Goal: Information Seeking & Learning: Check status

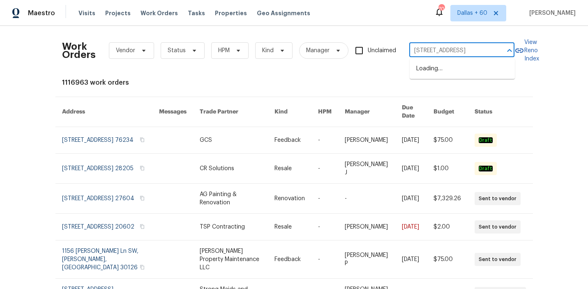
scroll to position [0, 26]
click at [447, 69] on li "[STREET_ADDRESS]" at bounding box center [462, 69] width 105 height 14
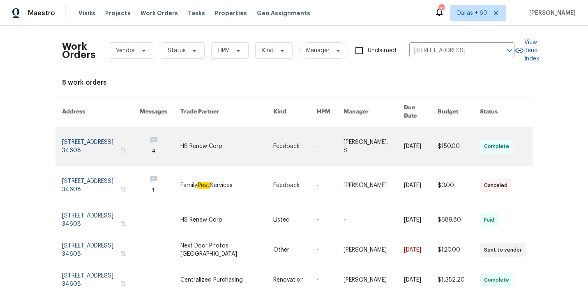
click at [238, 133] on link at bounding box center [226, 146] width 93 height 39
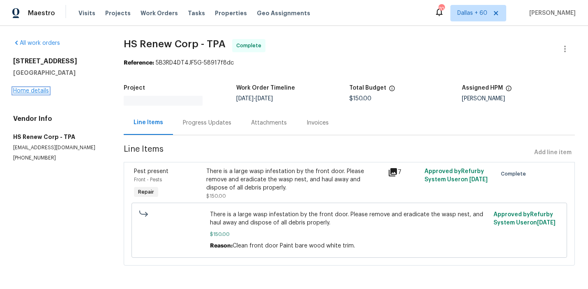
click at [44, 91] on link "Home details" at bounding box center [31, 91] width 36 height 6
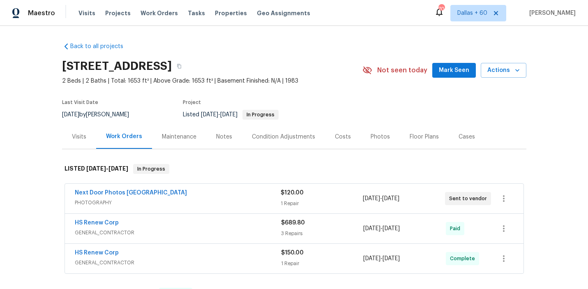
click at [232, 192] on div "Next Door Photos [GEOGRAPHIC_DATA]" at bounding box center [178, 194] width 206 height 10
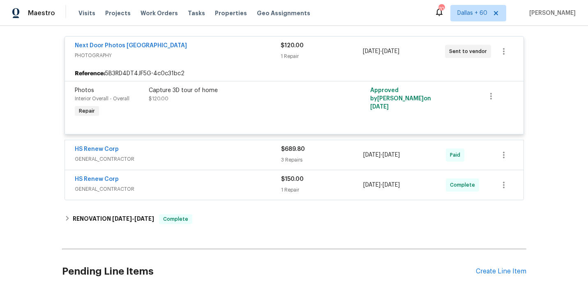
scroll to position [161, 0]
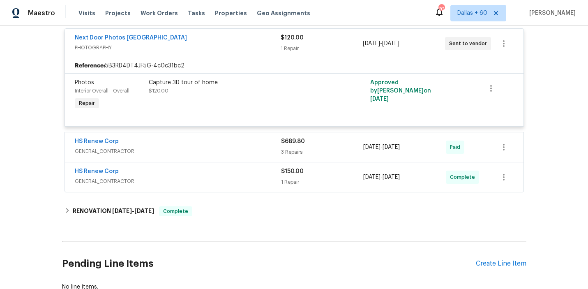
click at [221, 147] on div "HS Renew Corp" at bounding box center [178, 142] width 206 height 10
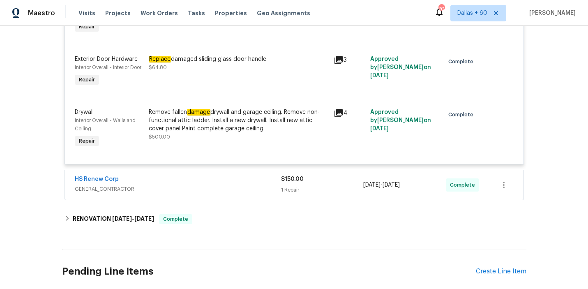
scroll to position [359, 0]
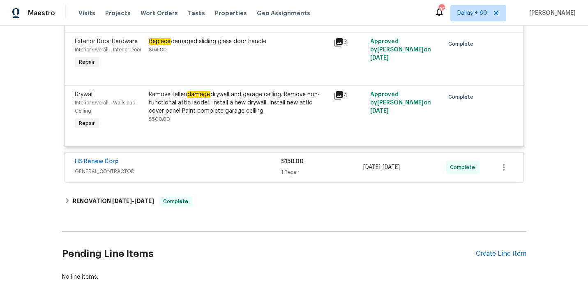
click at [221, 166] on div "HS Renew Corp" at bounding box center [178, 162] width 206 height 10
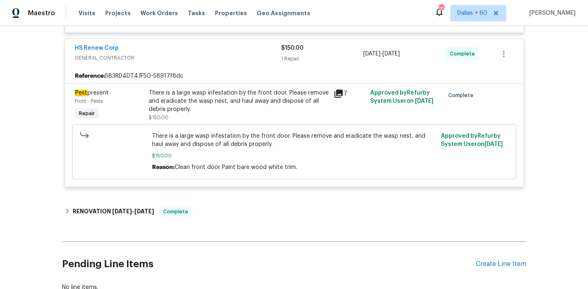
scroll to position [472, 0]
click at [209, 117] on div "There is a large wasp infestation by the front door. Please remove and eradicat…" at bounding box center [239, 106] width 180 height 33
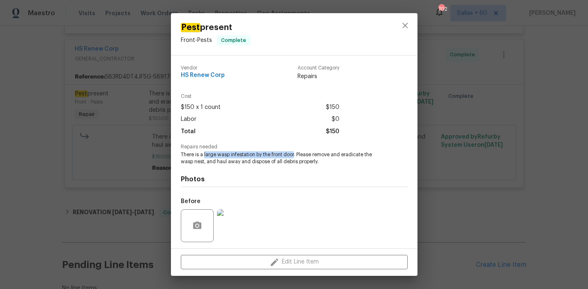
drag, startPoint x: 204, startPoint y: 153, endPoint x: 295, endPoint y: 154, distance: 91.2
click at [295, 154] on span "There is a large wasp infestation by the front door. Please remove and eradicat…" at bounding box center [283, 158] width 204 height 14
copy span "large wasp infestation by the front door"
drag, startPoint x: 179, startPoint y: 78, endPoint x: 256, endPoint y: 78, distance: 76.8
click at [256, 78] on div "Vendor HS Renew Corp Account Category Repairs Cost $150 x 1 count $150 Labor $0…" at bounding box center [294, 151] width 247 height 193
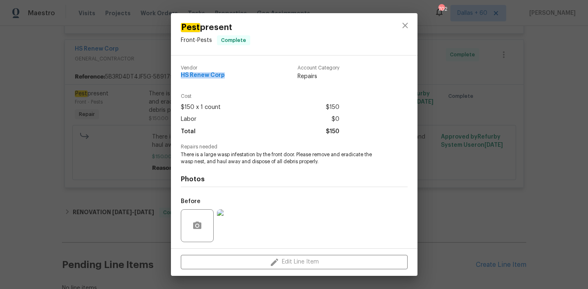
copy span "HS Renew Corp"
click at [26, 148] on div "Pest present Front - Pests Complete Vendor HS Renew Corp Account Category Repai…" at bounding box center [294, 144] width 588 height 289
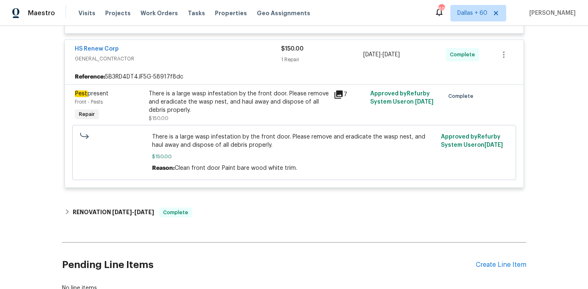
scroll to position [0, 0]
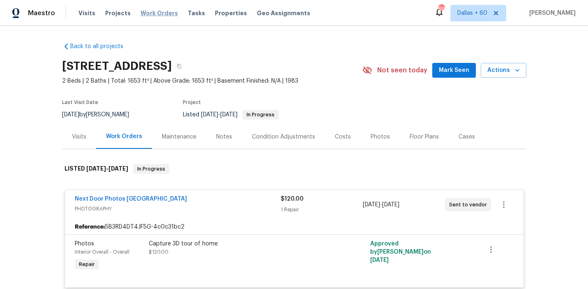
click at [155, 11] on span "Work Orders" at bounding box center [159, 13] width 37 height 8
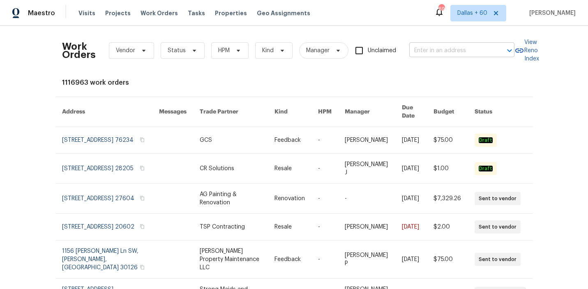
click at [449, 47] on input "text" at bounding box center [450, 50] width 82 height 13
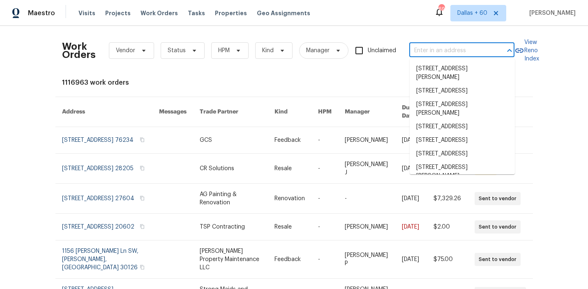
paste input "[STREET_ADDRESS]"
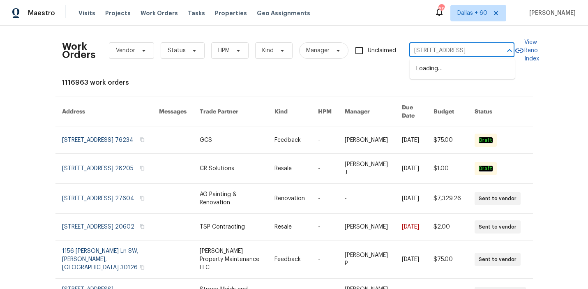
scroll to position [0, 29]
type input "[STREET_ADDRESS]"
click at [463, 68] on li "[STREET_ADDRESS]" at bounding box center [462, 69] width 105 height 14
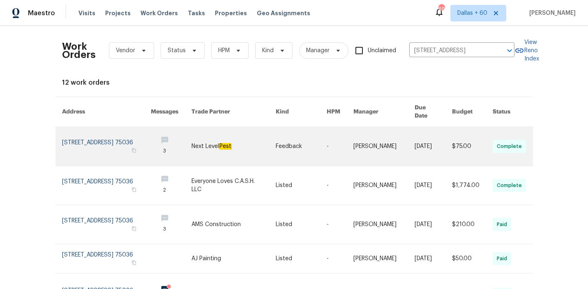
click at [258, 135] on link at bounding box center [234, 146] width 84 height 39
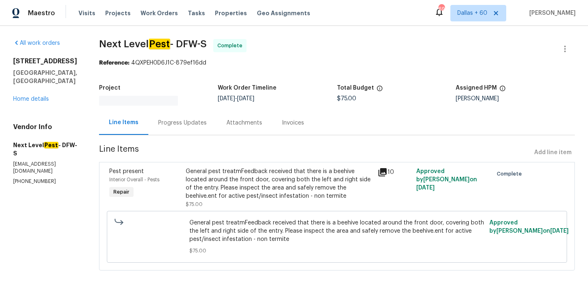
click at [38, 90] on div "[STREET_ADDRESS][PERSON_NAME] Home details" at bounding box center [46, 80] width 66 height 46
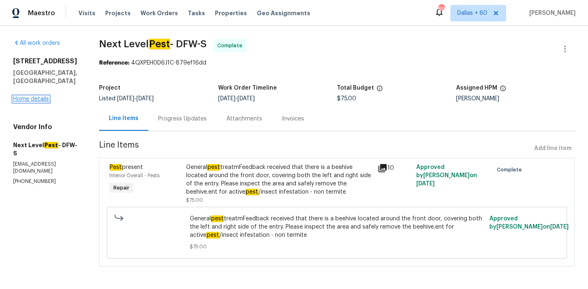
click at [38, 99] on link "Home details" at bounding box center [31, 99] width 36 height 6
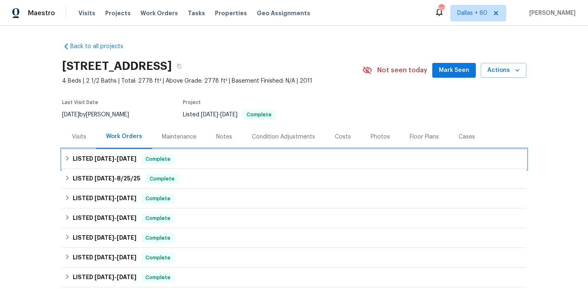
click at [210, 155] on div "LISTED [DATE] - [DATE] Complete" at bounding box center [294, 159] width 459 height 10
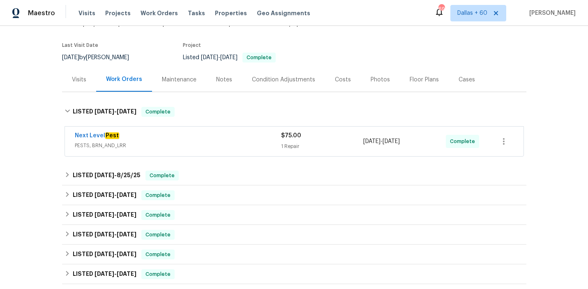
click at [209, 140] on div "Next Level Pest" at bounding box center [178, 137] width 206 height 10
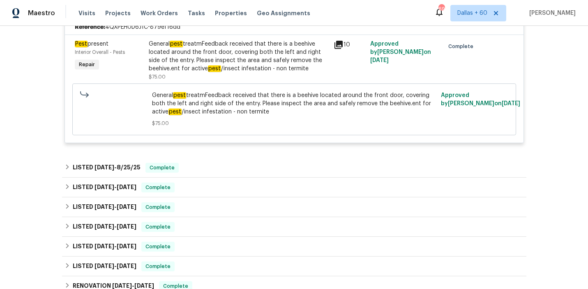
scroll to position [195, 0]
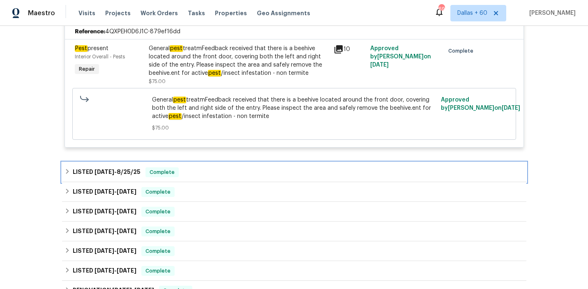
click at [213, 171] on div "LISTED [DATE] - [DATE] Complete" at bounding box center [294, 172] width 459 height 10
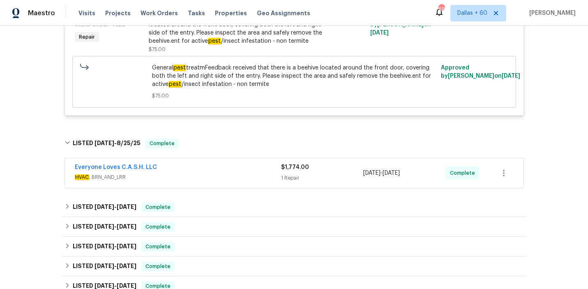
click at [213, 171] on div "Everyone Loves C.A.S.H. LLC" at bounding box center [178, 168] width 206 height 10
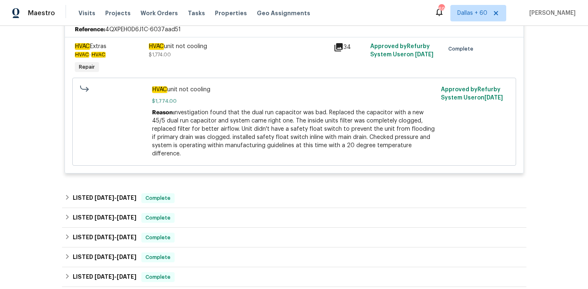
scroll to position [0, 0]
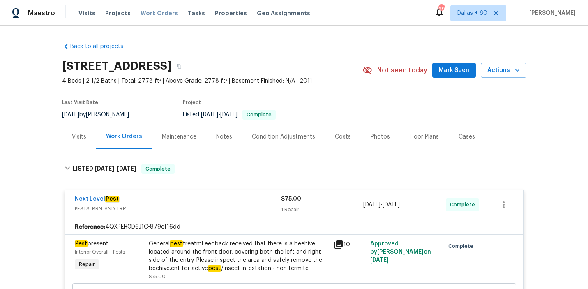
click at [159, 14] on span "Work Orders" at bounding box center [159, 13] width 37 height 8
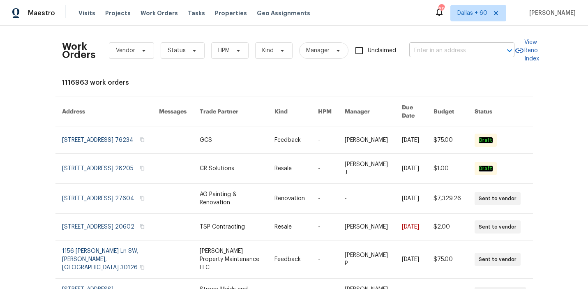
click at [427, 56] on input "text" at bounding box center [450, 50] width 82 height 13
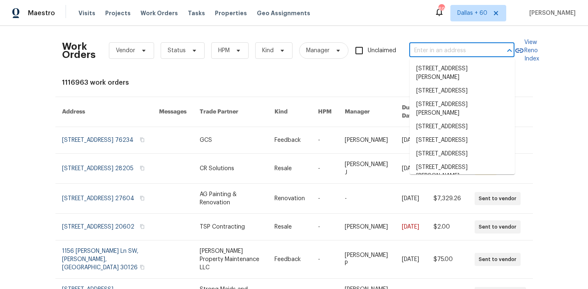
paste input "[STREET_ADDRESS]"
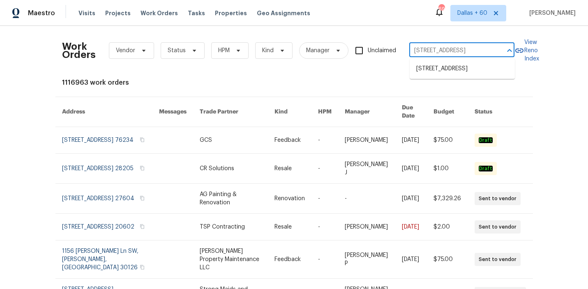
type input "[STREET_ADDRESS]"
click at [435, 74] on li "[STREET_ADDRESS]" at bounding box center [462, 69] width 105 height 14
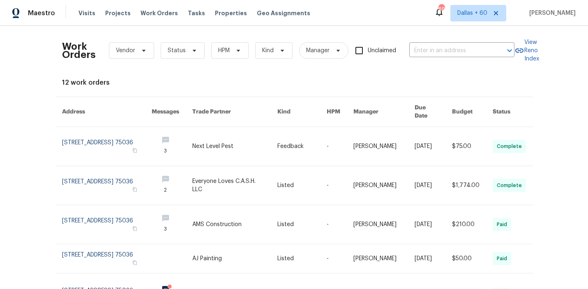
type input "[STREET_ADDRESS]"
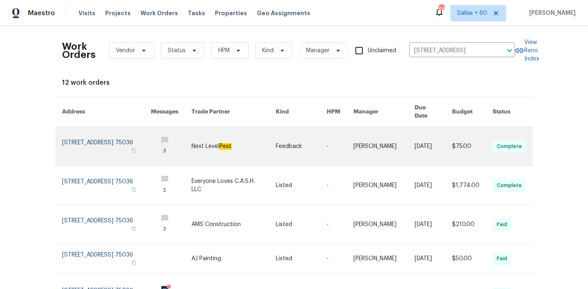
click at [205, 140] on link at bounding box center [234, 146] width 84 height 39
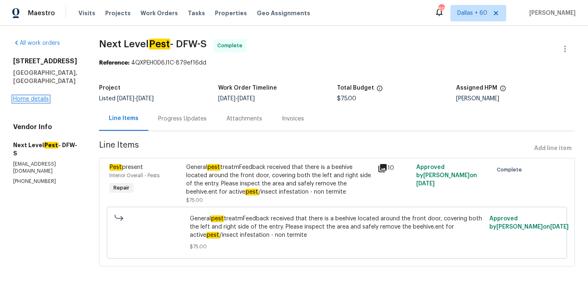
click at [37, 99] on link "Home details" at bounding box center [31, 99] width 36 height 6
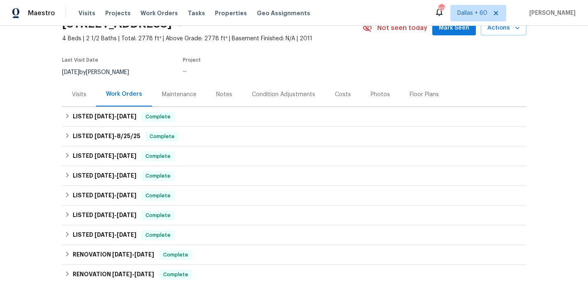
scroll to position [53, 0]
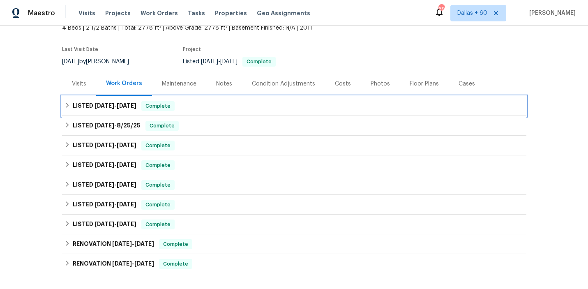
click at [215, 106] on div "LISTED [DATE] - [DATE] Complete" at bounding box center [294, 106] width 459 height 10
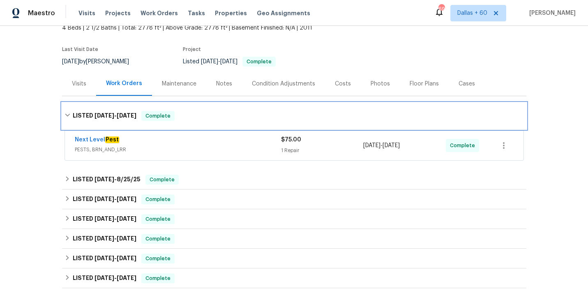
scroll to position [81, 0]
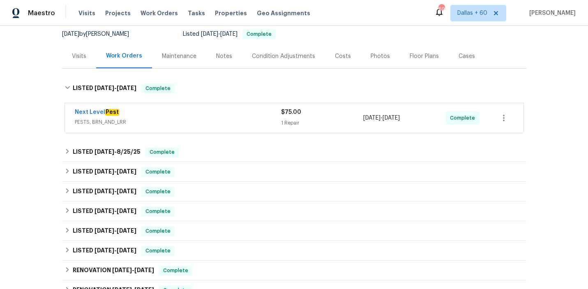
click at [215, 112] on div "Next Level Pest" at bounding box center [178, 113] width 206 height 10
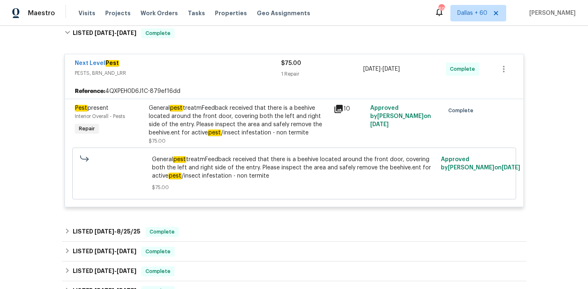
scroll to position [139, 0]
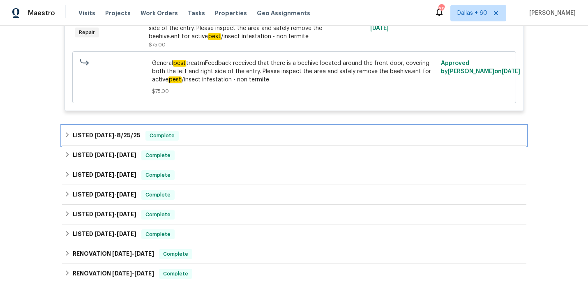
click at [217, 134] on div "LISTED [DATE] - [DATE] Complete" at bounding box center [294, 136] width 459 height 10
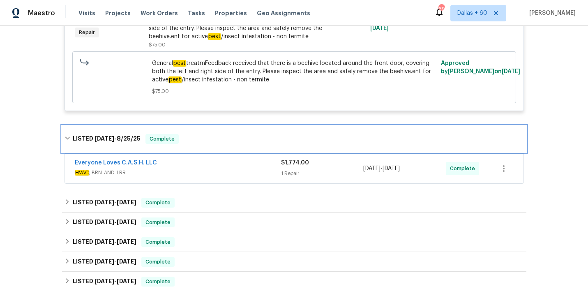
scroll to position [279, 0]
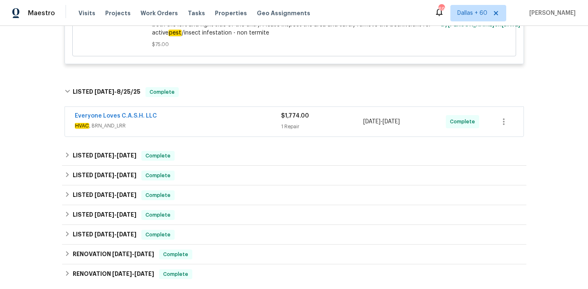
click at [217, 116] on div "Everyone Loves C.A.S.H. LLC" at bounding box center [178, 117] width 206 height 10
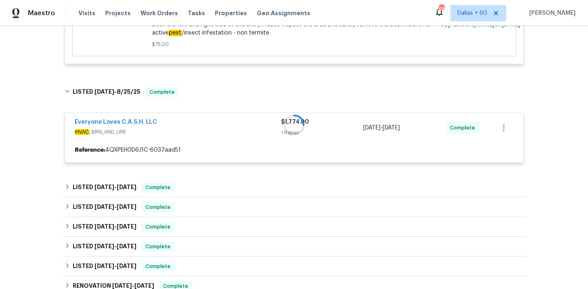
scroll to position [339, 0]
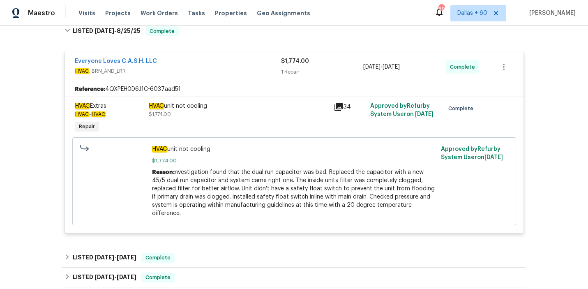
click at [174, 14] on div "Visits Projects Work Orders Tasks Properties Geo Assignments" at bounding box center [199, 13] width 242 height 16
click at [157, 13] on span "Work Orders" at bounding box center [159, 13] width 37 height 8
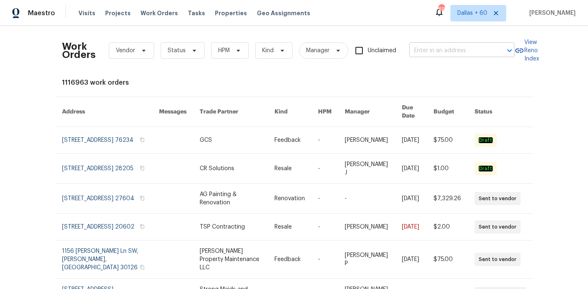
click at [453, 54] on input "text" at bounding box center [450, 50] width 82 height 13
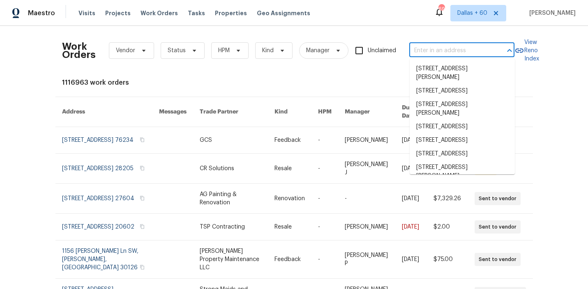
paste input "[STREET_ADDRESS]"
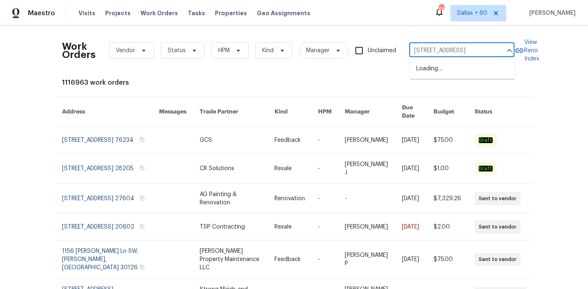
scroll to position [0, 27]
type input "[STREET_ADDRESS]"
click at [458, 71] on li "[STREET_ADDRESS]" at bounding box center [462, 69] width 105 height 14
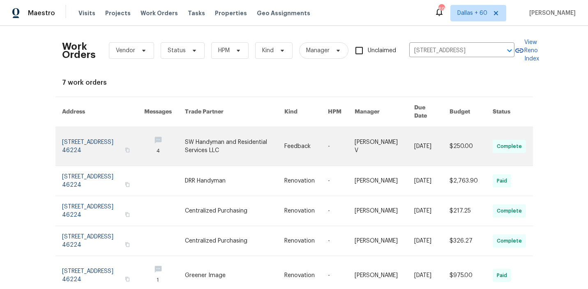
click at [248, 137] on link at bounding box center [234, 146] width 99 height 39
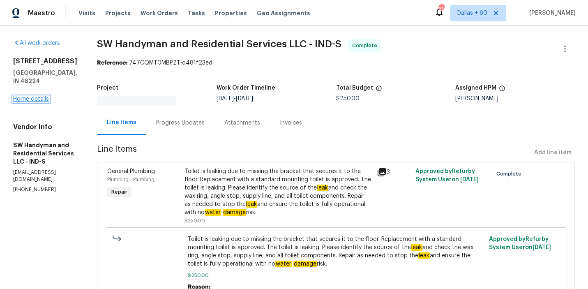
click at [32, 96] on link "Home details" at bounding box center [31, 99] width 36 height 6
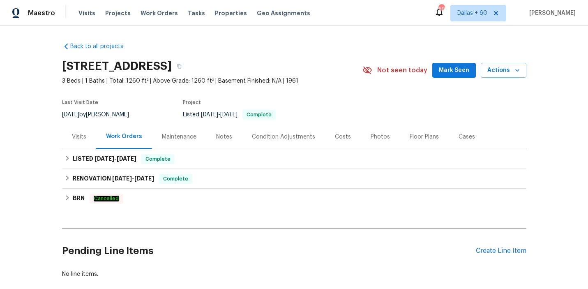
scroll to position [45, 0]
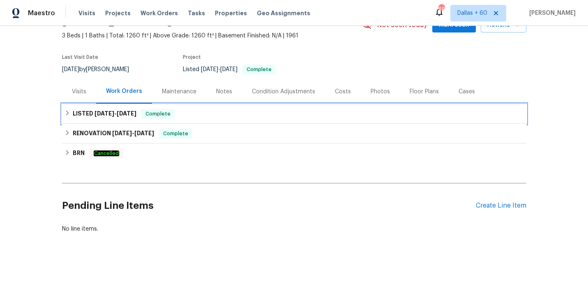
click at [212, 111] on div "LISTED [DATE] - [DATE] Complete" at bounding box center [294, 114] width 459 height 10
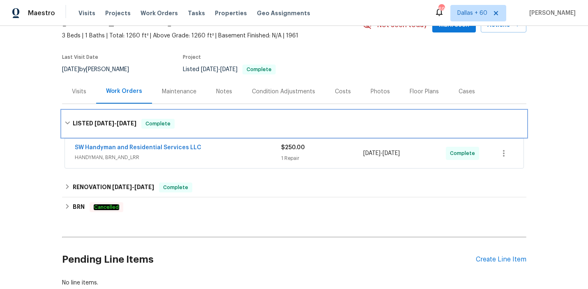
scroll to position [99, 0]
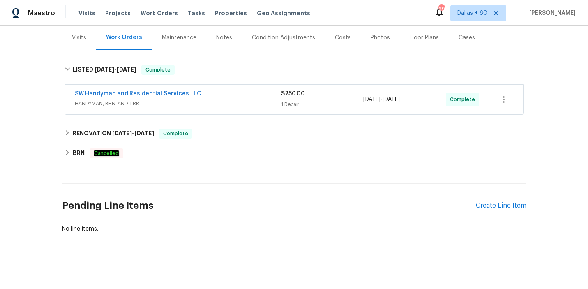
click at [224, 99] on div "SW Handyman and Residential Services LLC" at bounding box center [178, 95] width 206 height 10
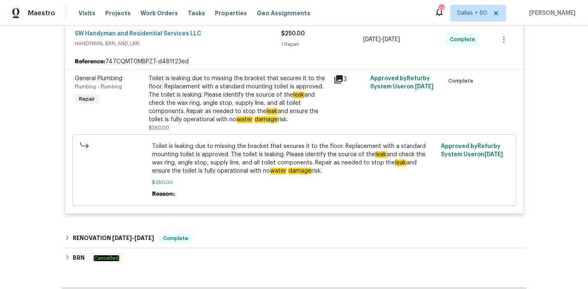
scroll to position [195, 0]
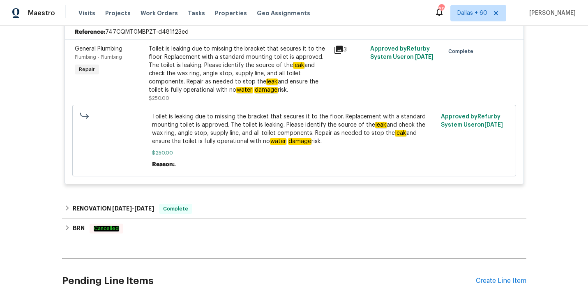
click at [234, 196] on div "Back to all projects [STREET_ADDRESS] 3 Beds | 1 Baths | Total: 1260 ft² | Abov…" at bounding box center [294, 78] width 464 height 474
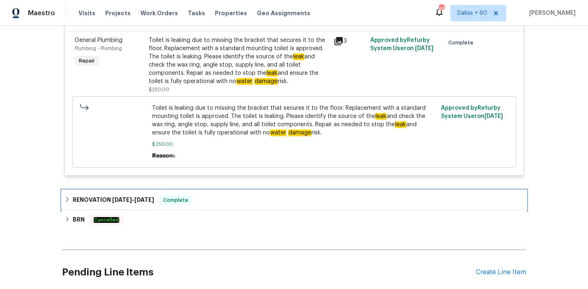
click at [234, 196] on div "RENOVATION [DATE] - [DATE] Complete" at bounding box center [294, 200] width 459 height 10
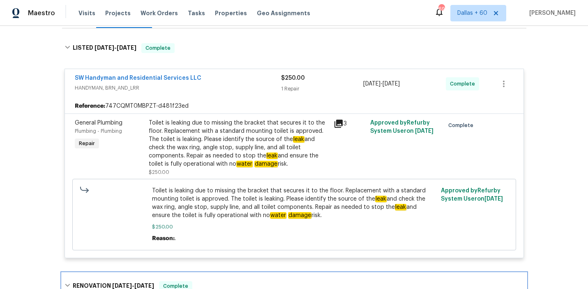
scroll to position [121, 0]
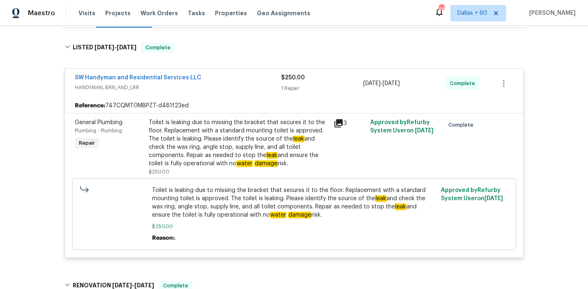
click at [235, 144] on div "Toilet is leaking due to missing the bracket that secures it to the floor. Repl…" at bounding box center [239, 142] width 180 height 49
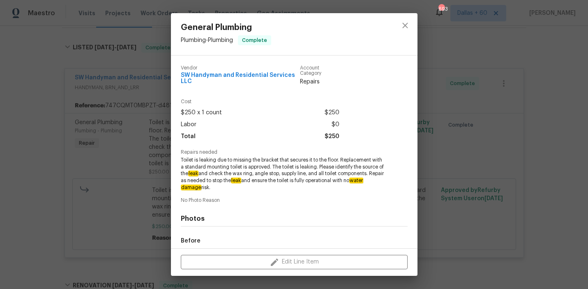
scroll to position [95, 0]
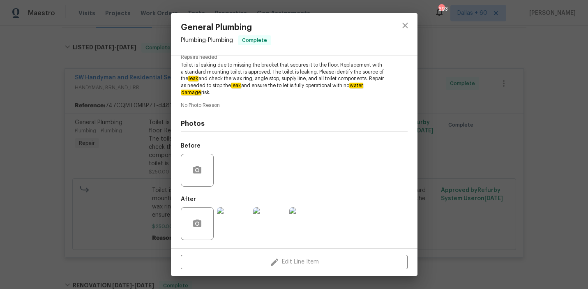
click at [301, 224] on img at bounding box center [305, 223] width 33 height 33
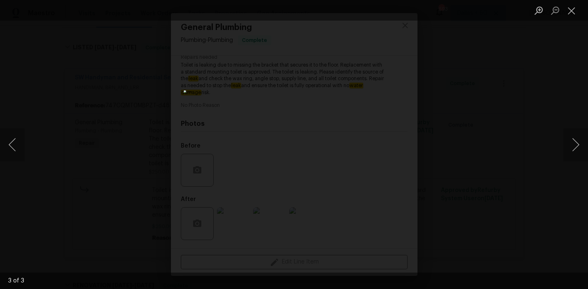
click at [504, 168] on div "Lightbox" at bounding box center [294, 144] width 588 height 289
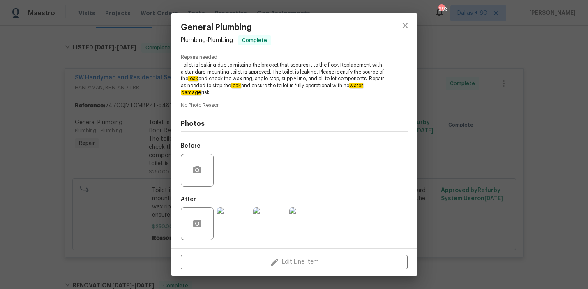
click at [18, 125] on div "General Plumbing Plumbing - Plumbing Complete Vendor SW Handyman and Residentia…" at bounding box center [294, 144] width 588 height 289
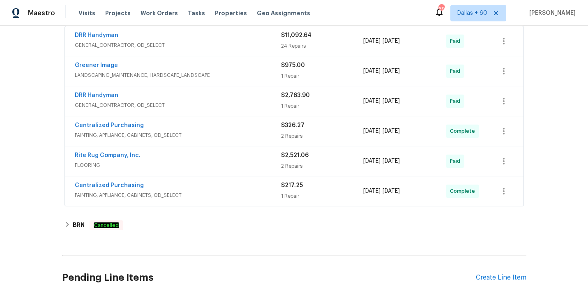
scroll to position [0, 0]
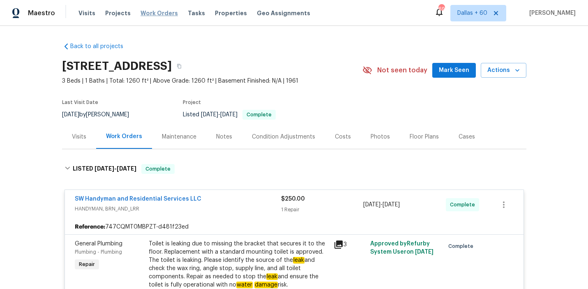
click at [149, 14] on span "Work Orders" at bounding box center [159, 13] width 37 height 8
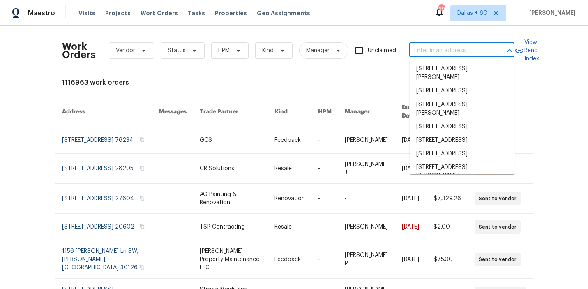
click at [449, 53] on input "text" at bounding box center [450, 50] width 82 height 13
paste input "[STREET_ADDRESS][PERSON_NAME]"
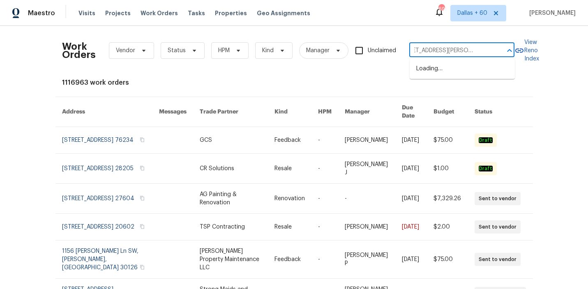
type input "[STREET_ADDRESS][PERSON_NAME]"
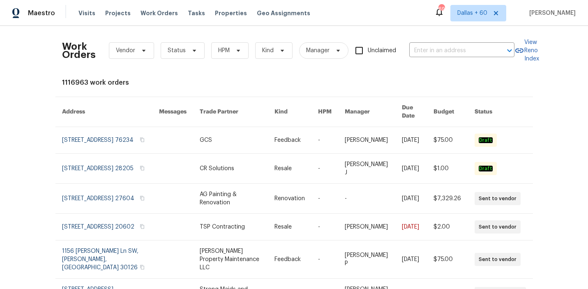
scroll to position [0, 0]
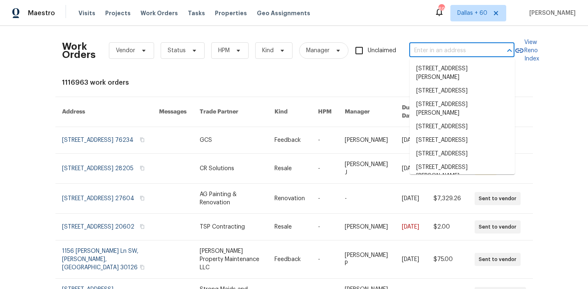
click at [437, 50] on input "text" at bounding box center [450, 50] width 82 height 13
type input "v"
paste input "[STREET_ADDRESS][PERSON_NAME]"
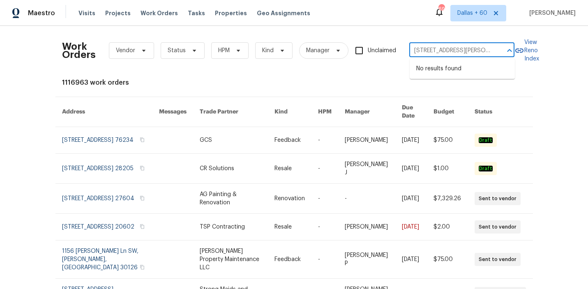
scroll to position [0, 55]
drag, startPoint x: 496, startPoint y: 50, endPoint x: 424, endPoint y: 52, distance: 71.5
click at [424, 52] on div "[STREET_ADDRESS][PERSON_NAME] ​" at bounding box center [461, 50] width 105 height 13
drag, startPoint x: 413, startPoint y: 51, endPoint x: 505, endPoint y: 57, distance: 91.9
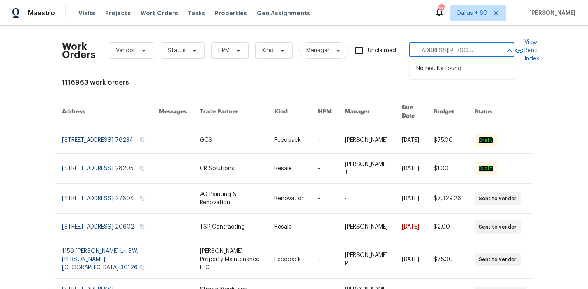
click at [505, 57] on body "Maestro Visits Projects Work Orders Tasks Properties Geo Assignments 690 [GEOGR…" at bounding box center [294, 144] width 588 height 289
type input "[STREET_ADDRESS]"
click at [482, 70] on li "[STREET_ADDRESS][PERSON_NAME]" at bounding box center [462, 73] width 105 height 22
